Goal: Task Accomplishment & Management: Use online tool/utility

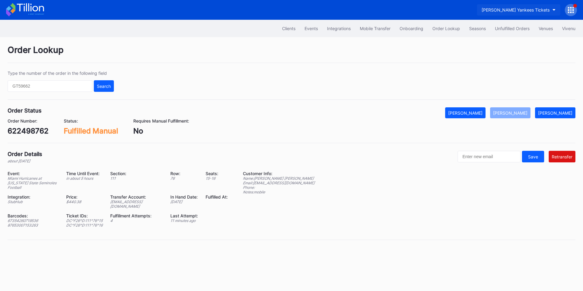
click at [529, 6] on button "Cohens Yankees Tickets" at bounding box center [518, 9] width 83 height 11
type input "payme"
click at [495, 38] on div "Cirque du Soleil Secondary Payment Tickets" at bounding box center [512, 38] width 88 height 5
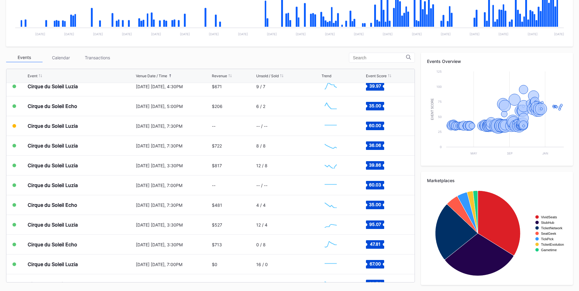
scroll to position [1557, 0]
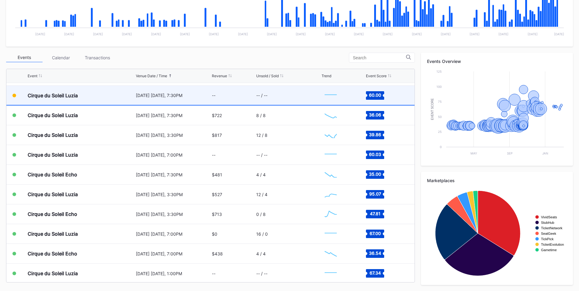
click at [193, 95] on div "October 15 Wednesday, 7:30PM" at bounding box center [173, 95] width 75 height 5
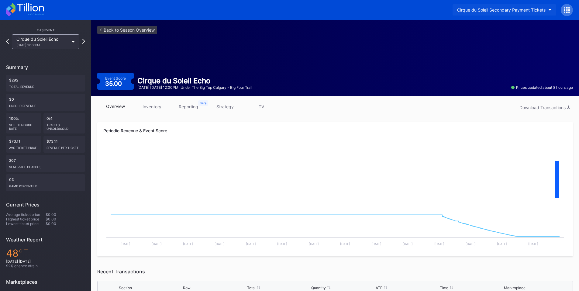
click at [480, 11] on div "Cirque du Soleil Secondary Payment Tickets" at bounding box center [501, 9] width 88 height 5
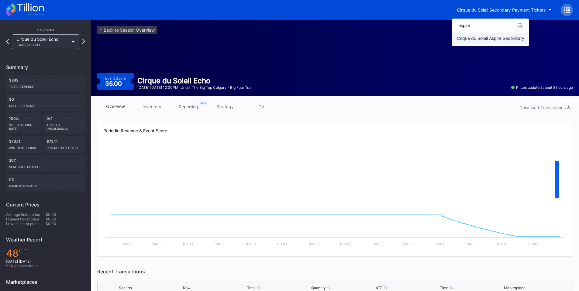
type input "aspire"
click at [482, 36] on div "Cirque du Soleil Aspire Secondary" at bounding box center [490, 38] width 67 height 5
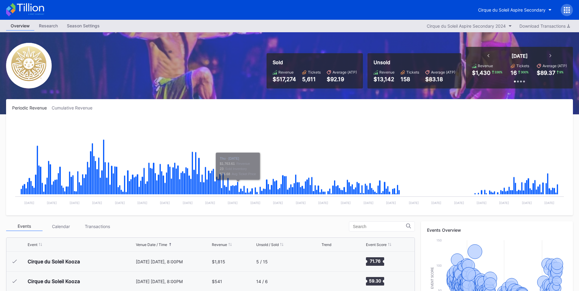
scroll to position [6517, 0]
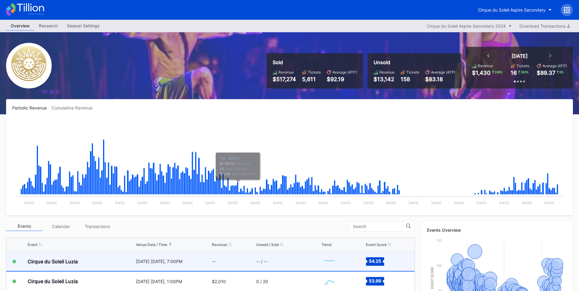
click at [212, 267] on div "--" at bounding box center [233, 261] width 43 height 19
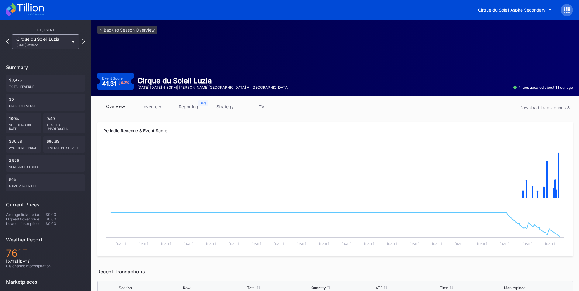
click at [566, 9] on icon at bounding box center [567, 10] width 6 height 6
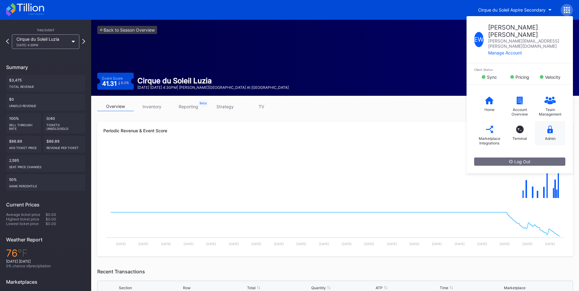
click at [551, 121] on div "Admin" at bounding box center [550, 133] width 30 height 24
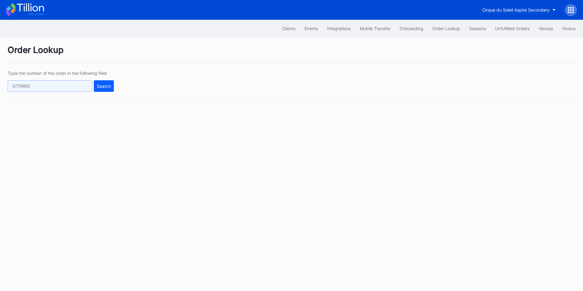
click at [64, 86] on input "text" at bounding box center [50, 86] width 85 height 12
paste input "75972332"
type input "75972332"
click at [104, 87] on div "Search" at bounding box center [104, 86] width 14 height 5
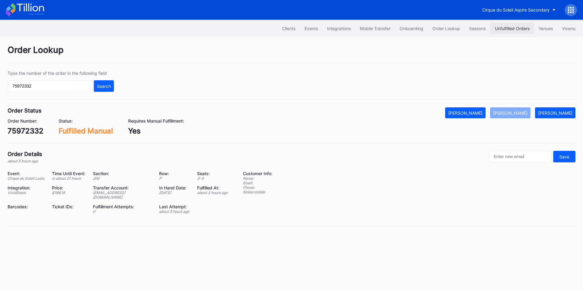
click at [519, 28] on div "Unfulfilled Orders" at bounding box center [512, 28] width 35 height 5
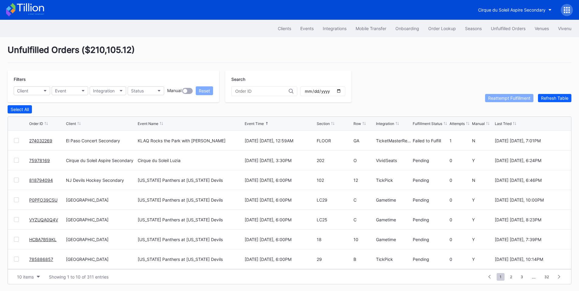
click at [17, 141] on div at bounding box center [16, 140] width 5 height 5
click at [508, 97] on div "Reattempt Fulfillment" at bounding box center [509, 97] width 42 height 5
click at [438, 27] on div "Order Lookup" at bounding box center [442, 28] width 28 height 5
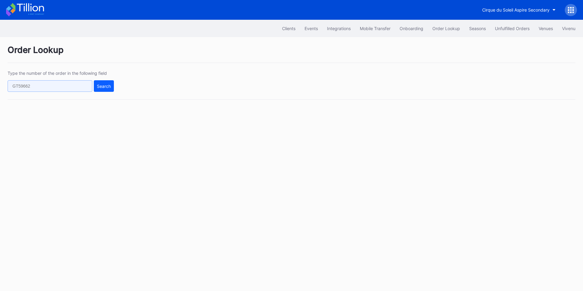
click at [67, 85] on input "text" at bounding box center [50, 86] width 85 height 12
paste input "75978169"
type input "75978169"
click at [99, 86] on div "Search" at bounding box center [104, 86] width 14 height 5
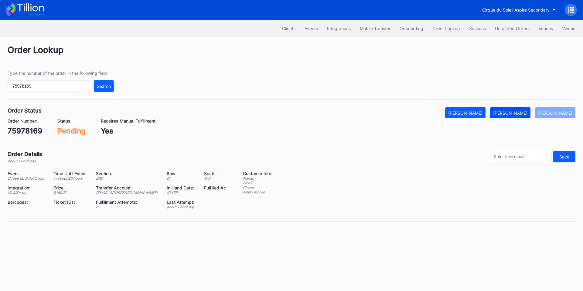
click at [518, 108] on button "Mark Fulfilled" at bounding box center [510, 112] width 40 height 11
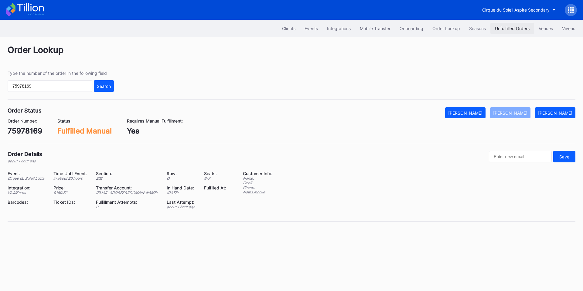
click at [516, 30] on div "Unfulfilled Orders" at bounding box center [512, 28] width 35 height 5
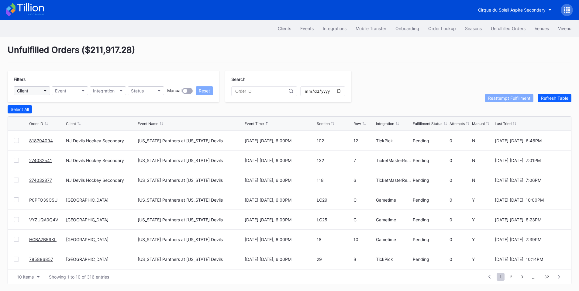
click at [36, 88] on button "Client" at bounding box center [32, 90] width 36 height 9
type input "nj"
click at [44, 118] on div "NJ Devils Hockey Secondary" at bounding box center [47, 117] width 58 height 5
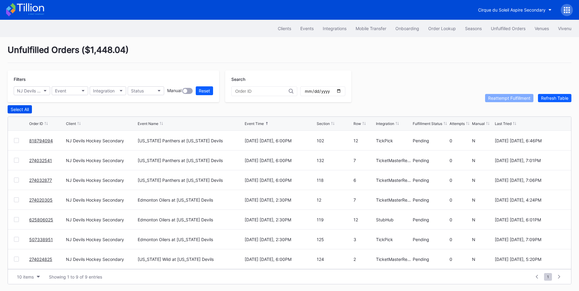
click at [26, 109] on div "Select All" at bounding box center [20, 109] width 18 height 5
click at [504, 101] on div "Reattempt Fulfillment" at bounding box center [509, 97] width 42 height 5
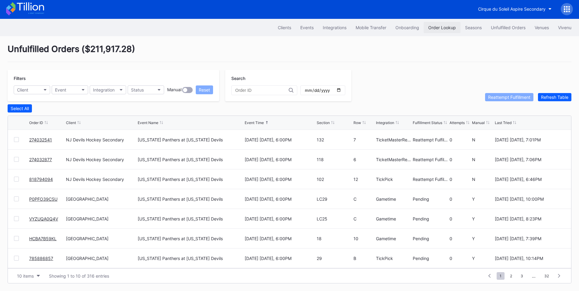
click at [446, 25] on div "Order Lookup" at bounding box center [442, 27] width 28 height 5
